Goal: Find specific page/section: Find specific page/section

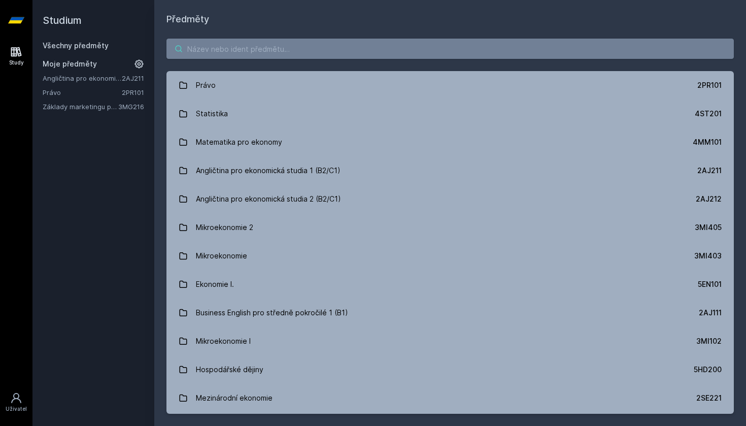
click at [215, 45] on input "search" at bounding box center [449, 49] width 567 height 20
type input "y"
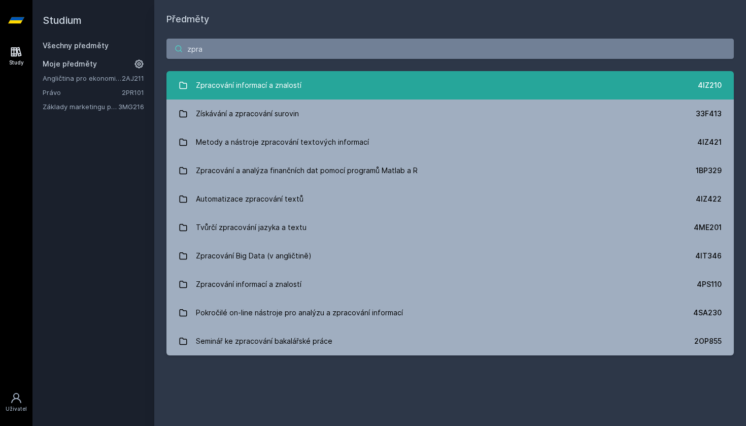
type input "zpra"
click at [220, 94] on div "Zpracování informací a znalostí" at bounding box center [249, 85] width 106 height 20
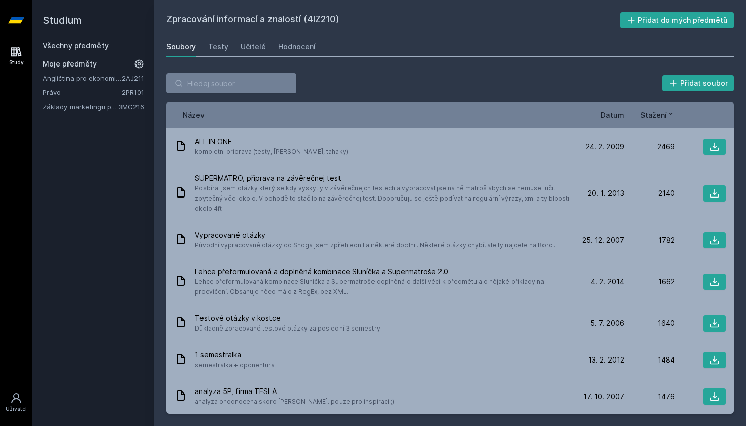
click at [250, 56] on div "Soubory Testy Učitelé Hodnocení" at bounding box center [449, 47] width 567 height 20
click at [250, 55] on link "Učitelé" at bounding box center [253, 47] width 25 height 20
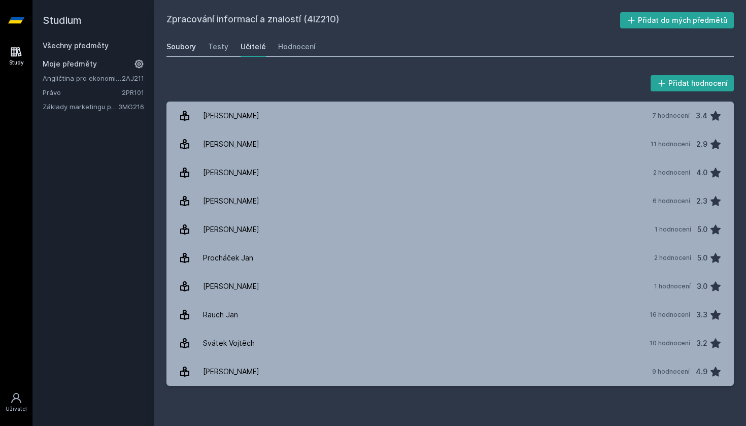
click at [178, 45] on div "Soubory" at bounding box center [180, 47] width 29 height 10
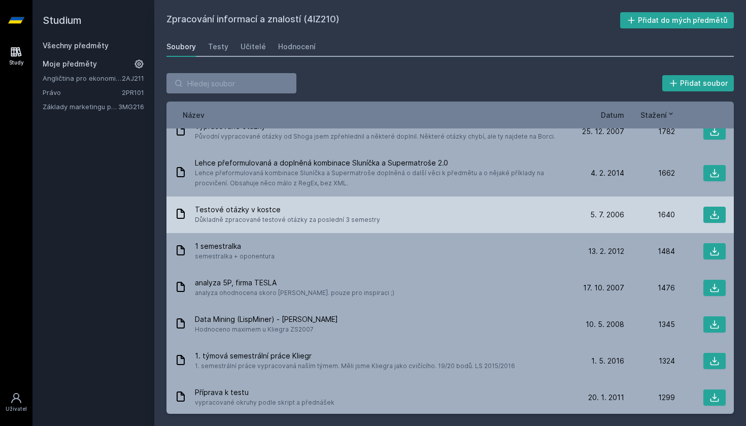
scroll to position [110, 0]
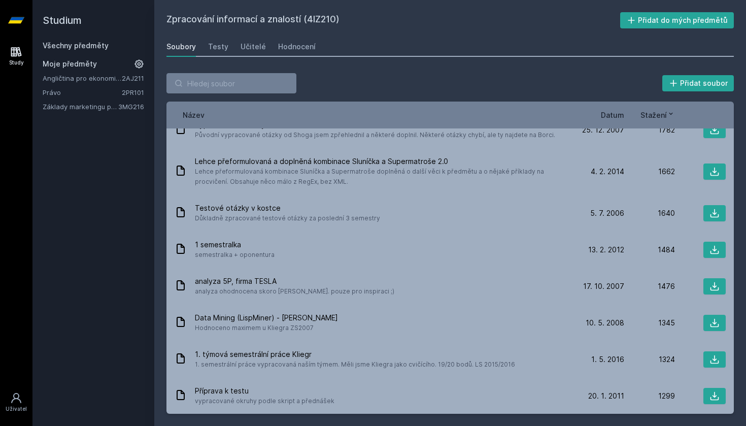
click at [616, 112] on span "Datum" at bounding box center [612, 115] width 23 height 11
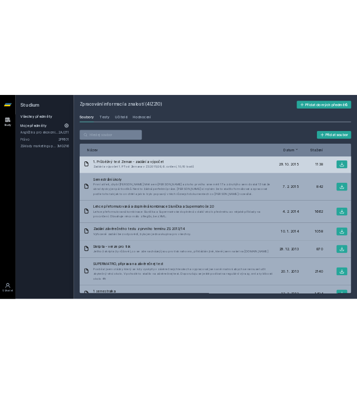
scroll to position [112, 0]
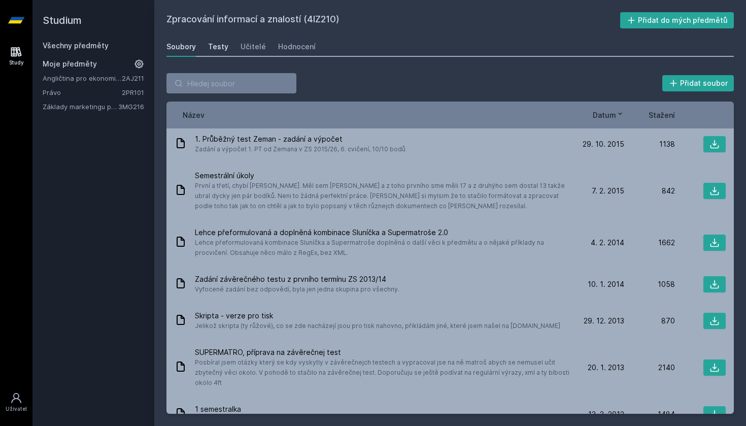
click at [209, 44] on div "Testy" at bounding box center [218, 47] width 20 height 10
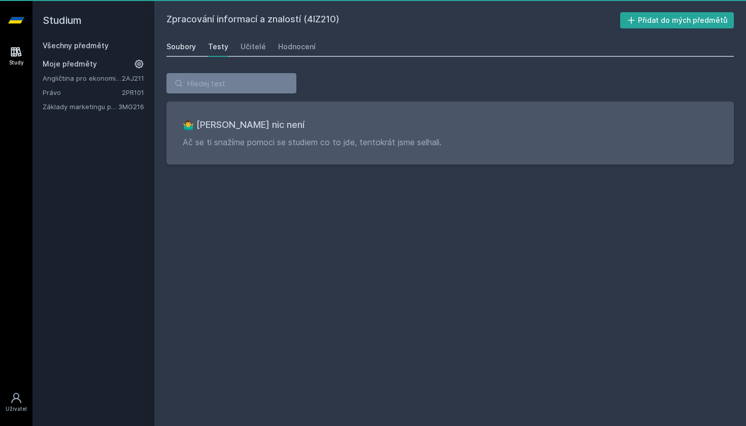
click at [179, 46] on div "Soubory" at bounding box center [180, 47] width 29 height 10
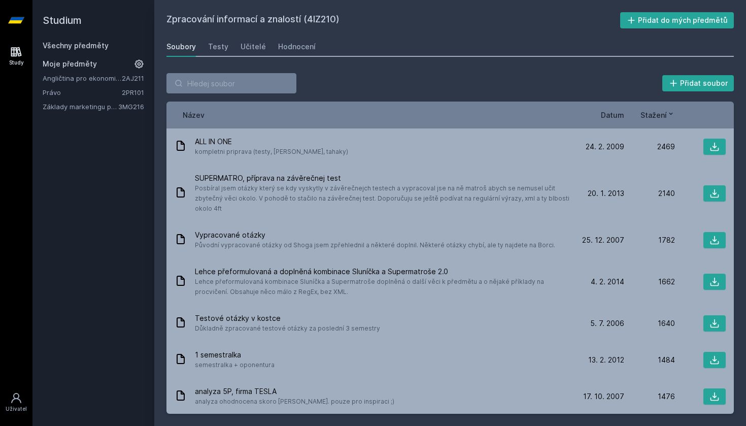
click at [660, 113] on span "Stažení" at bounding box center [654, 115] width 26 height 11
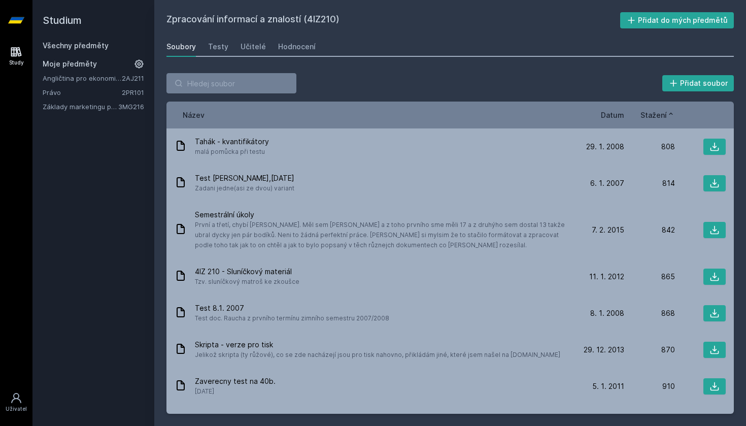
click at [660, 113] on span "Stažení" at bounding box center [654, 115] width 26 height 11
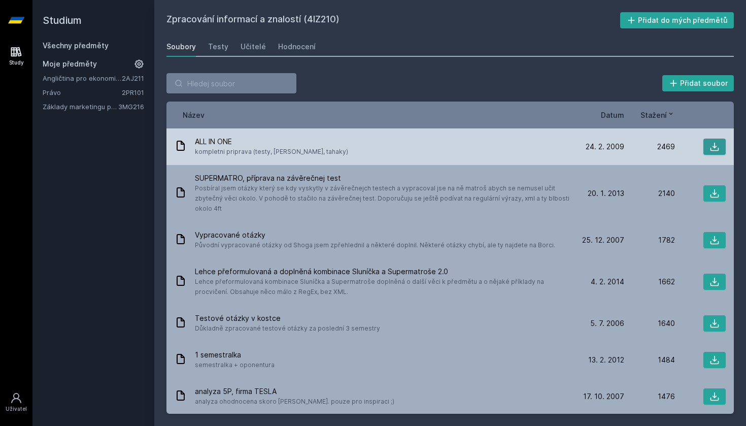
click at [703, 146] on button at bounding box center [714, 147] width 22 height 16
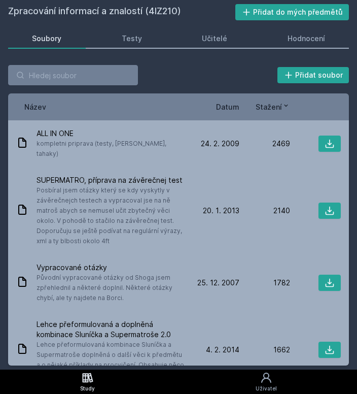
click at [230, 62] on div "Přidat soubor Řazení: Název Datum Stažení Název Datum Stažení ALL IN ONE komple…" at bounding box center [178, 215] width 357 height 309
